Goal: Information Seeking & Learning: Learn about a topic

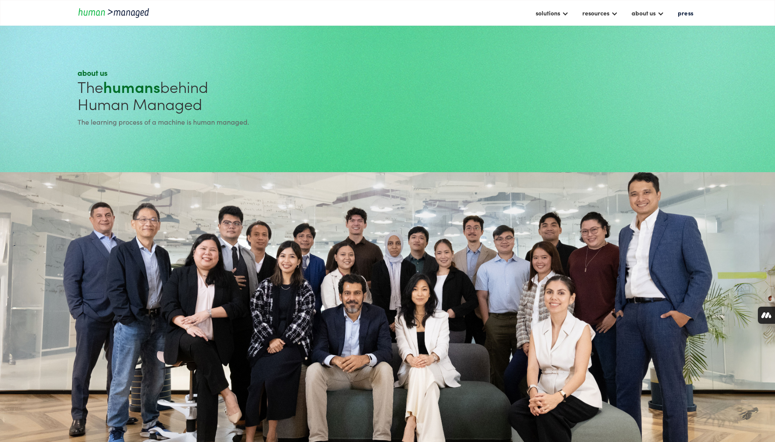
drag, startPoint x: 418, startPoint y: 244, endPoint x: 420, endPoint y: 209, distance: 35.2
click at [420, 209] on section at bounding box center [387, 331] width 775 height 318
click at [132, 14] on img "home" at bounding box center [115, 13] width 77 height 12
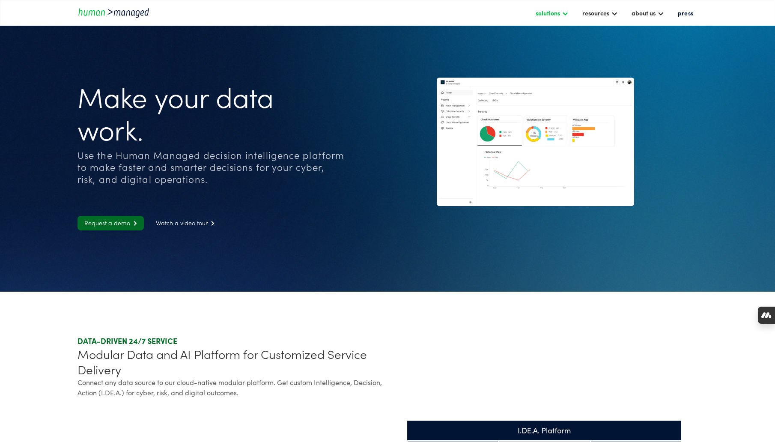
click at [554, 12] on div "solutions" at bounding box center [547, 13] width 24 height 10
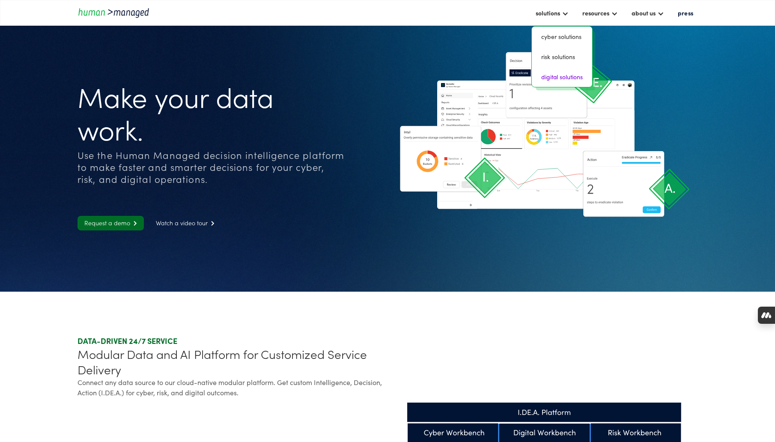
click at [564, 78] on link "digital solutions" at bounding box center [561, 76] width 53 height 13
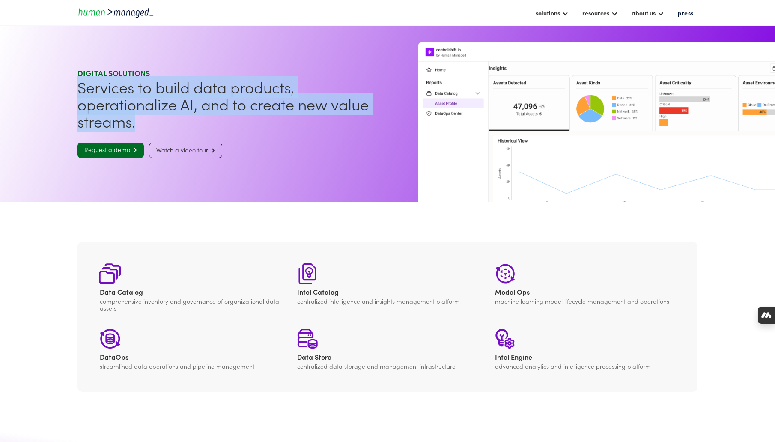
drag, startPoint x: 145, startPoint y: 119, endPoint x: 62, endPoint y: 91, distance: 87.0
click at [62, 91] on section "Digital SOLUTIONS Services to build data products, operationalize AI, and to cr…" at bounding box center [387, 113] width 775 height 177
drag, startPoint x: 62, startPoint y: 91, endPoint x: 169, endPoint y: 125, distance: 112.2
click at [169, 125] on section "Digital SOLUTIONS Services to build data products, operationalize AI, and to cr…" at bounding box center [387, 113] width 775 height 177
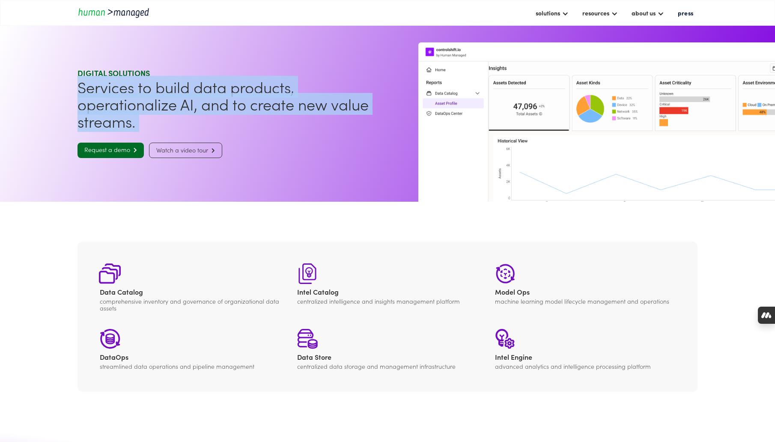
click at [169, 125] on h1 "Services to build data products, operationalize AI, and to create new value str…" at bounding box center [230, 103] width 306 height 51
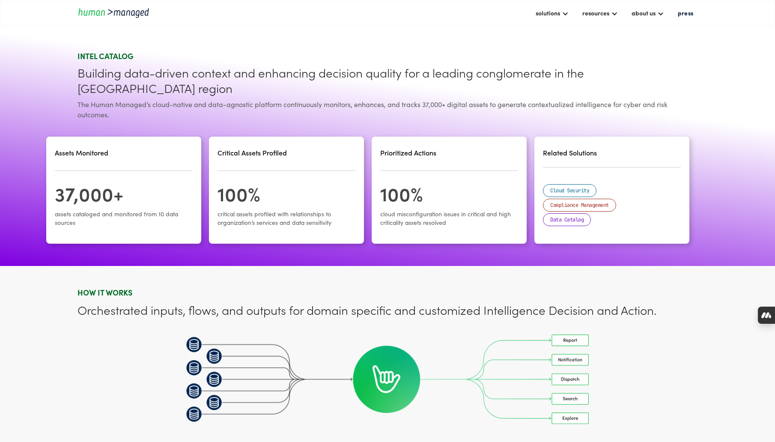
scroll to position [784, 0]
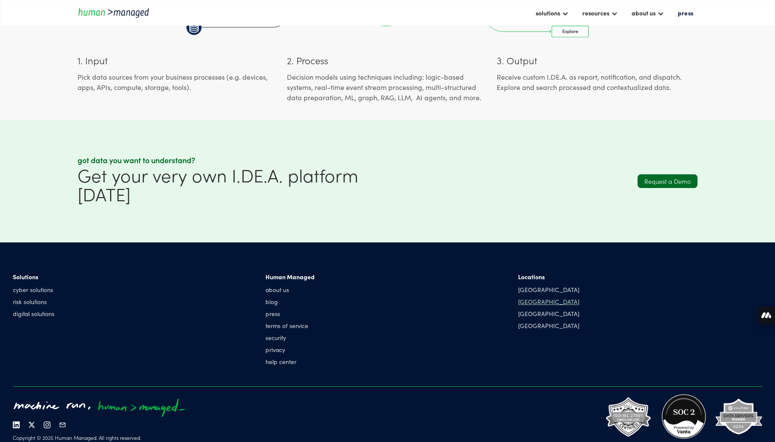
click at [532, 297] on div "[GEOGRAPHIC_DATA]" at bounding box center [548, 301] width 61 height 9
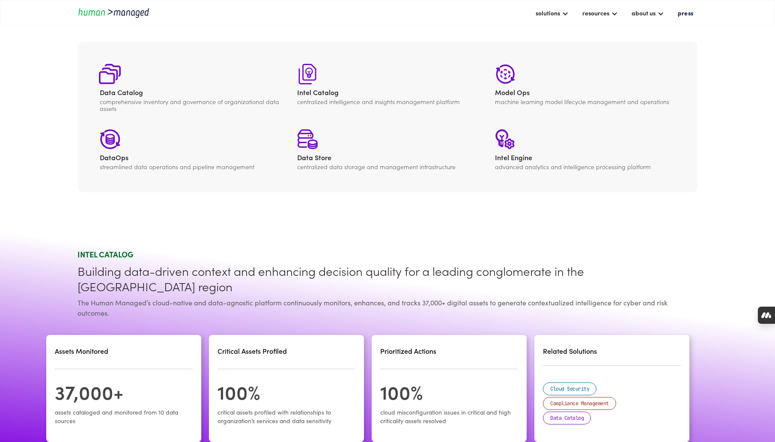
scroll to position [0, 0]
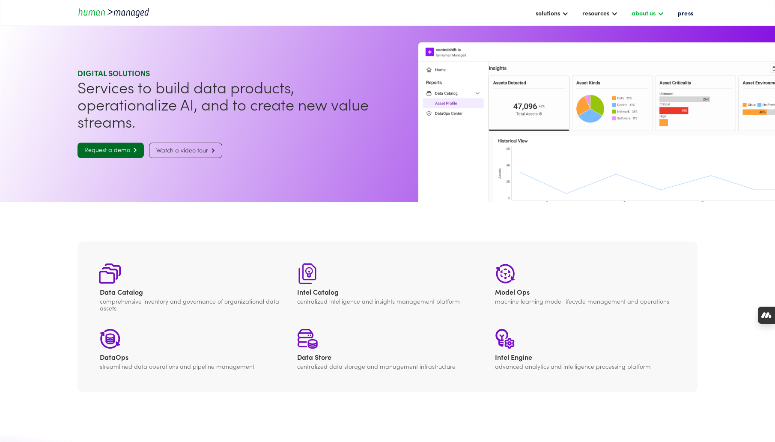
click at [650, 12] on div "about us" at bounding box center [643, 13] width 24 height 10
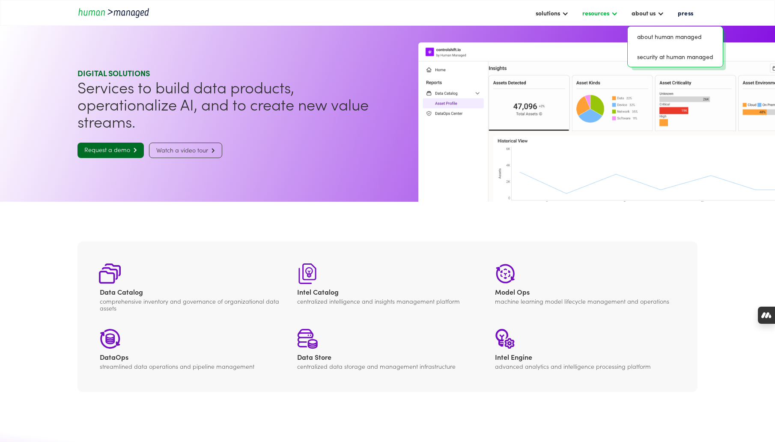
click at [602, 9] on div "resources" at bounding box center [595, 13] width 27 height 10
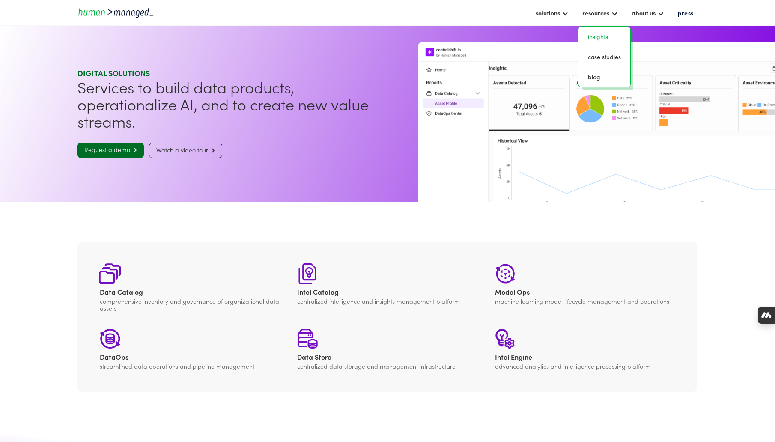
click at [600, 40] on link "insights" at bounding box center [604, 36] width 45 height 13
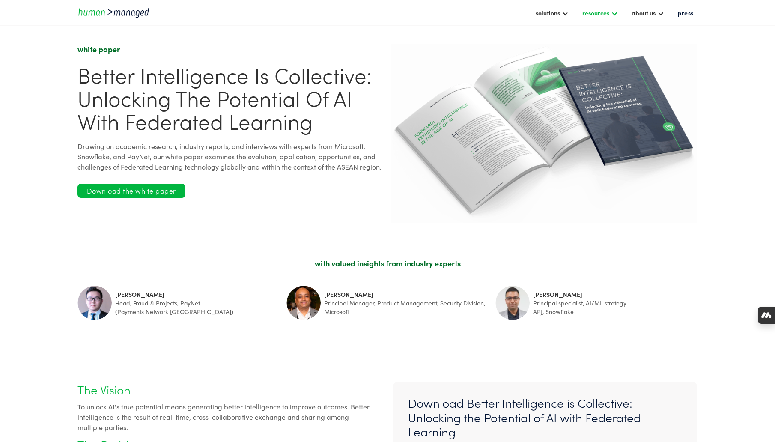
click at [603, 15] on div "resources" at bounding box center [595, 13] width 27 height 10
click at [600, 56] on link "case studies" at bounding box center [604, 56] width 45 height 13
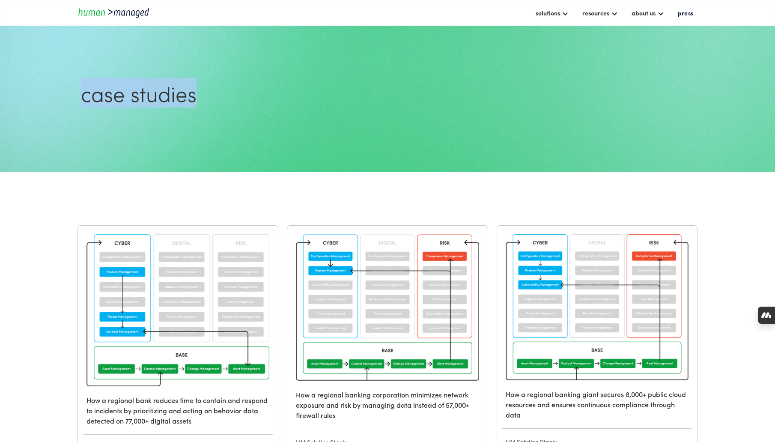
drag, startPoint x: 81, startPoint y: 97, endPoint x: 215, endPoint y: 102, distance: 134.1
click at [215, 102] on div "case studies" at bounding box center [387, 97] width 620 height 106
click at [96, 8] on img "home" at bounding box center [115, 13] width 77 height 12
